Goal: Task Accomplishment & Management: Manage account settings

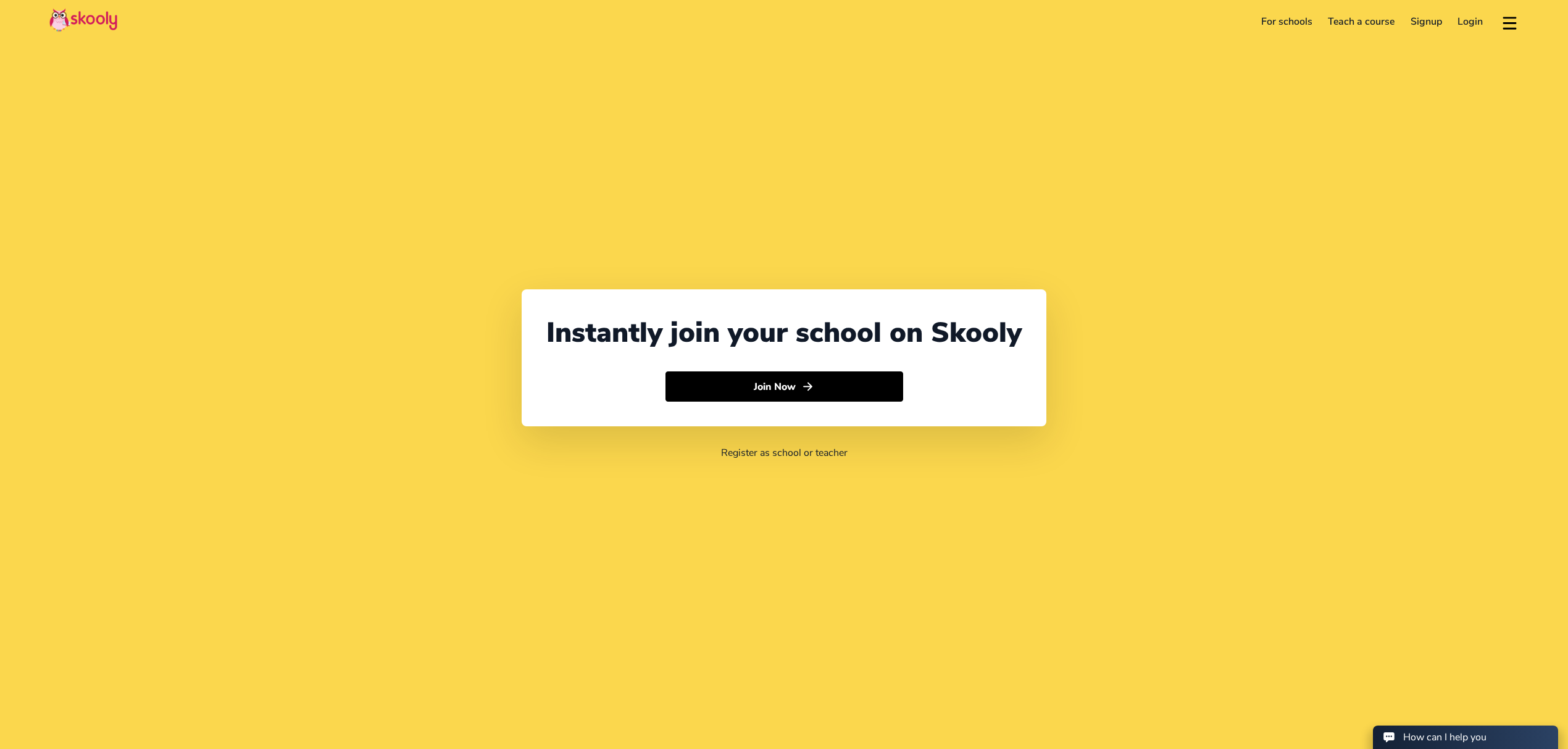
select select "971"
select select "[GEOGRAPHIC_DATA]"
select select "[GEOGRAPHIC_DATA]/[GEOGRAPHIC_DATA]"
click at [1464, 31] on link "Login" at bounding box center [1470, 21] width 41 height 20
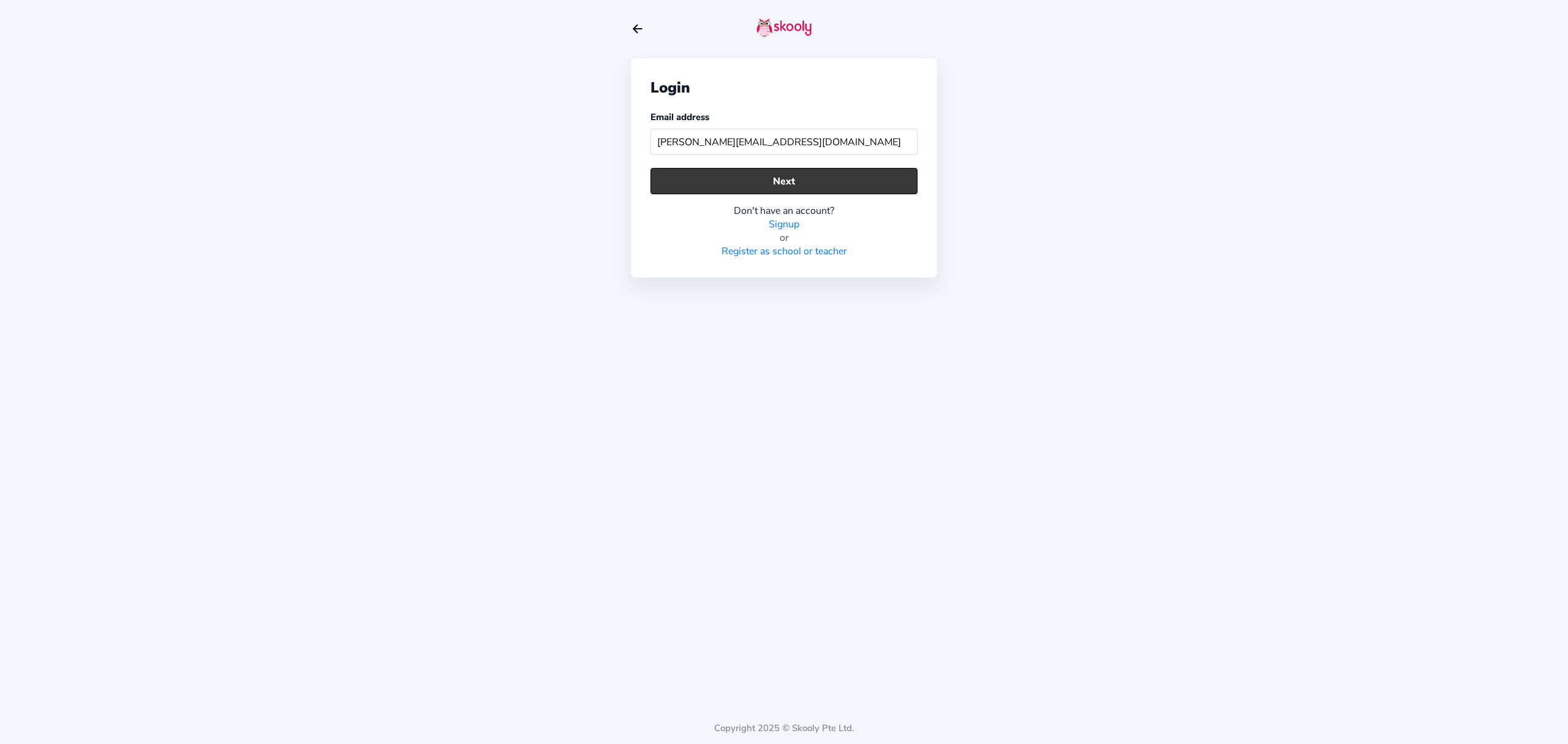
type input "[PERSON_NAME][EMAIL_ADDRESS][DOMAIN_NAME]"
click at [877, 190] on button "Next" at bounding box center [784, 182] width 267 height 27
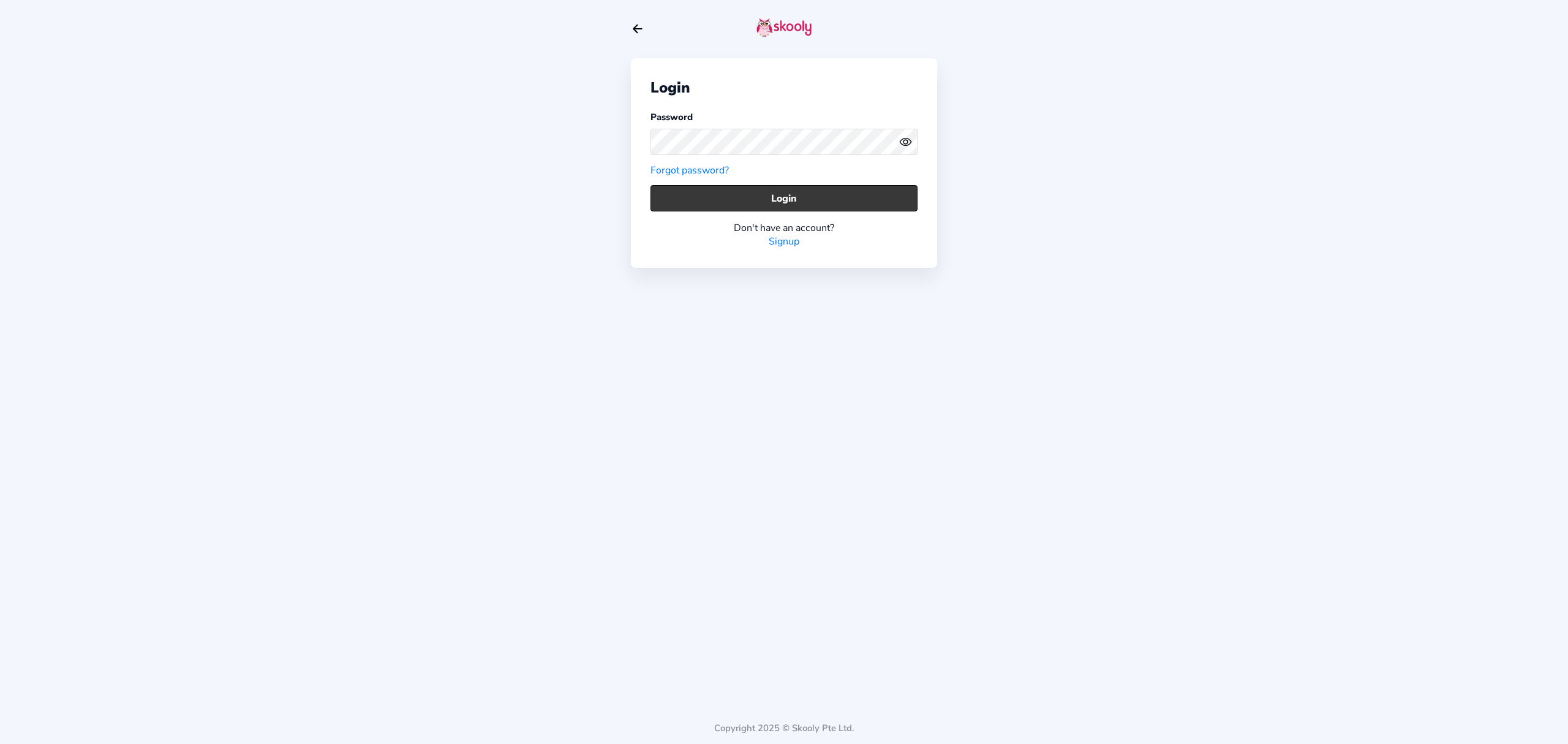
click at [823, 189] on button "Login" at bounding box center [784, 199] width 267 height 27
